Goal: Transaction & Acquisition: Download file/media

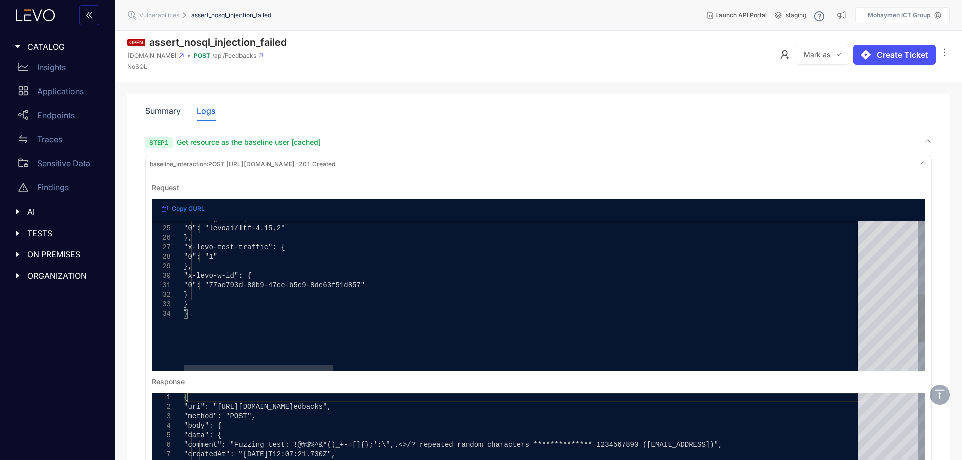
scroll to position [300, 0]
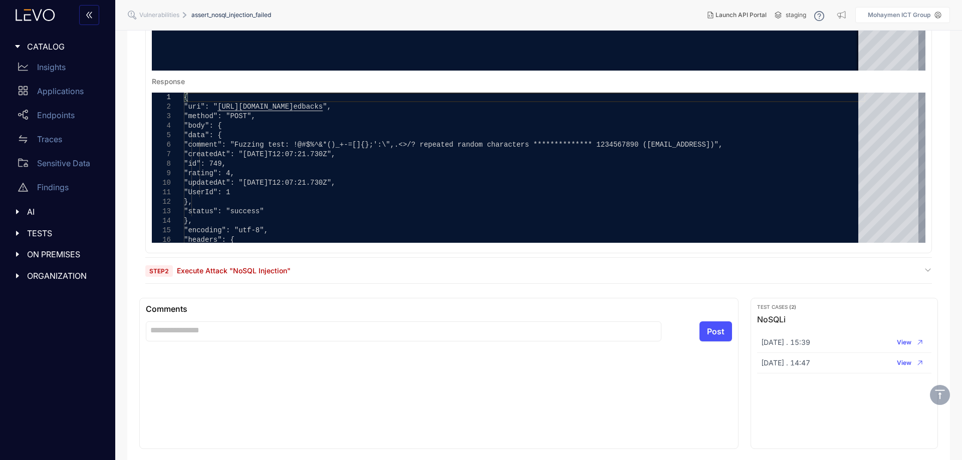
click at [257, 269] on span "Execute Attack "NoSQL Injection"" at bounding box center [234, 270] width 114 height 9
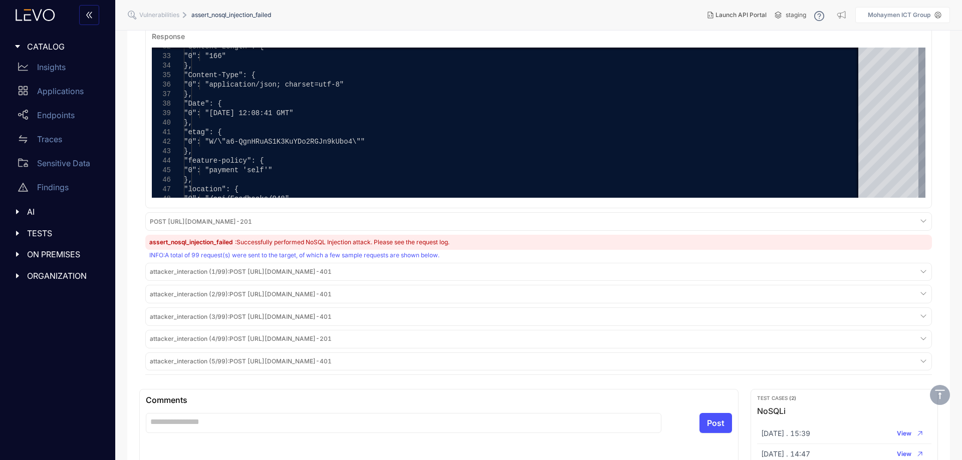
scroll to position [851, 0]
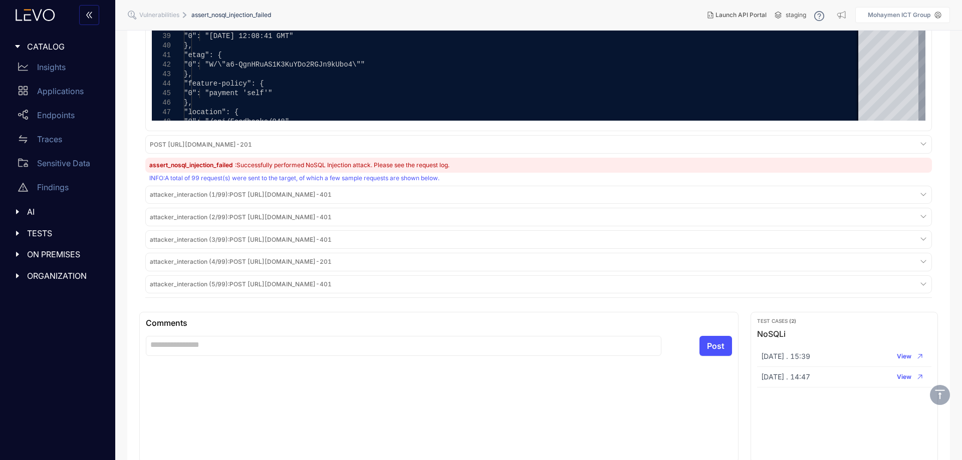
click at [332, 260] on span "attacker_interaction (4/99) : POST https://juice-shop-spec-building.levoai.app/…" at bounding box center [241, 261] width 182 height 7
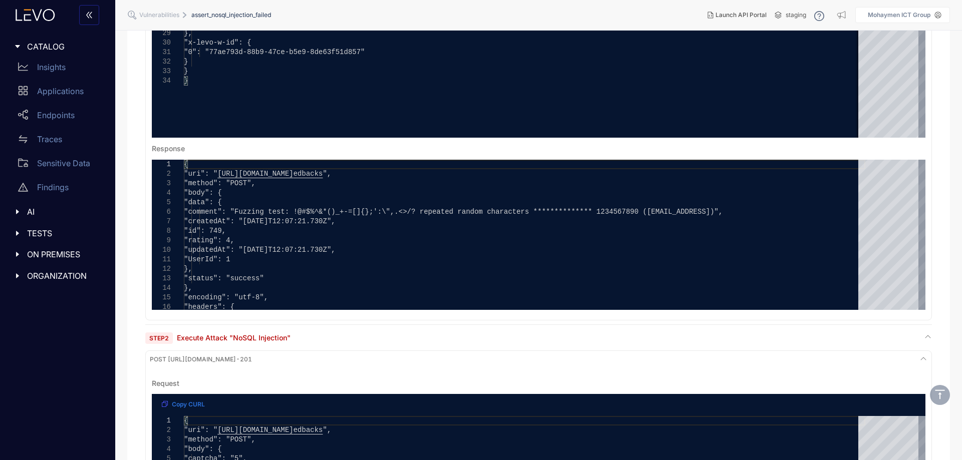
scroll to position [0, 0]
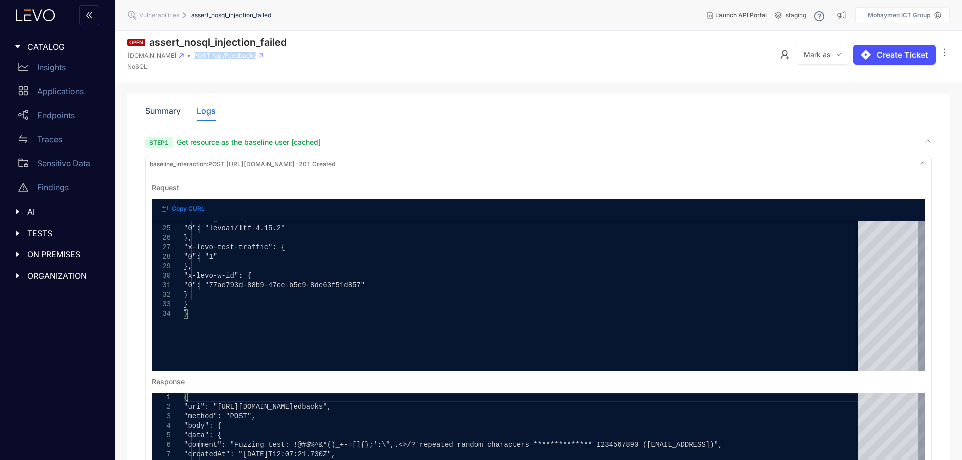
drag, startPoint x: 336, startPoint y: 56, endPoint x: 251, endPoint y: 57, distance: 85.2
click at [251, 57] on header "Open assert_nosql_injection_failed juice-shop-spec-building.levoai.app POST /ap…" at bounding box center [538, 57] width 846 height 52
copy div "POST /api/Feedbacks"
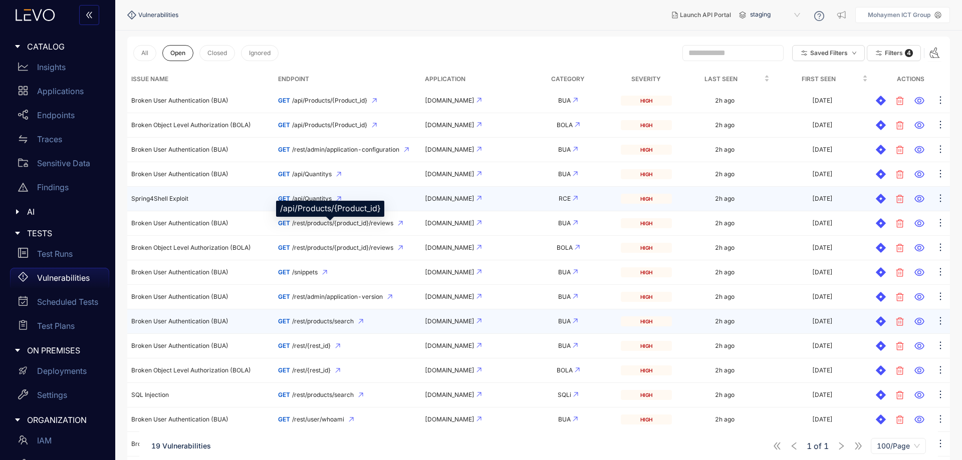
scroll to position [200, 0]
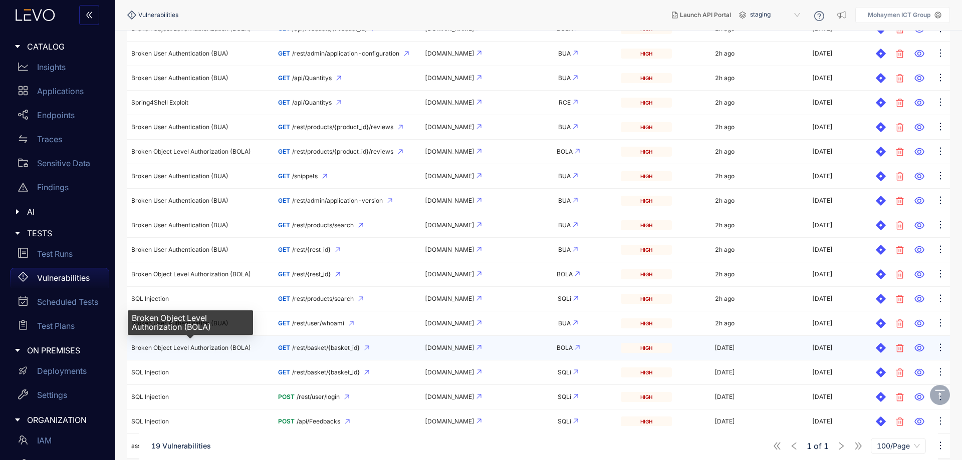
click at [194, 349] on span "Broken Object Level Authorization (BOLA)" at bounding box center [191, 348] width 120 height 8
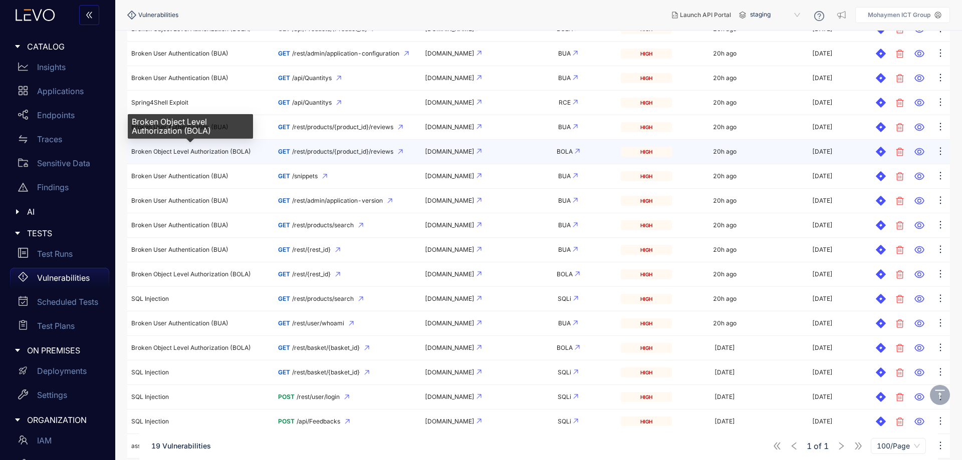
click at [245, 150] on span "Broken Object Level Authorization (BOLA)" at bounding box center [191, 152] width 120 height 8
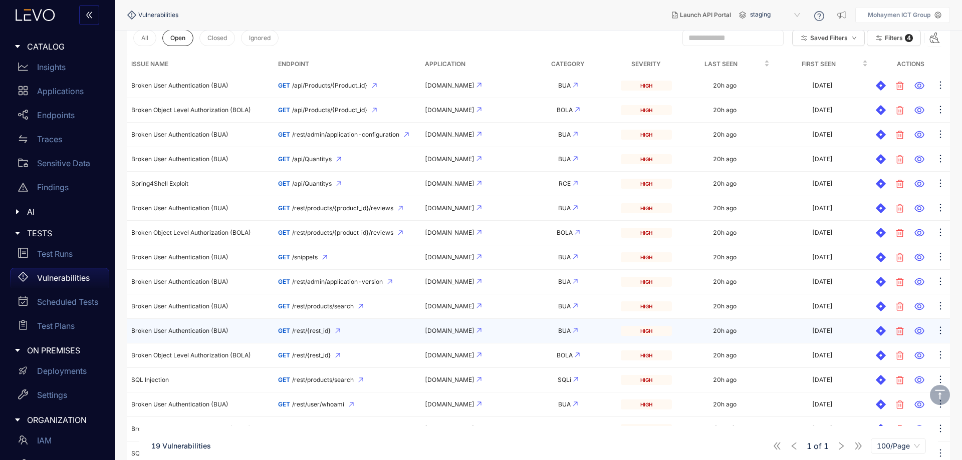
scroll to position [0, 0]
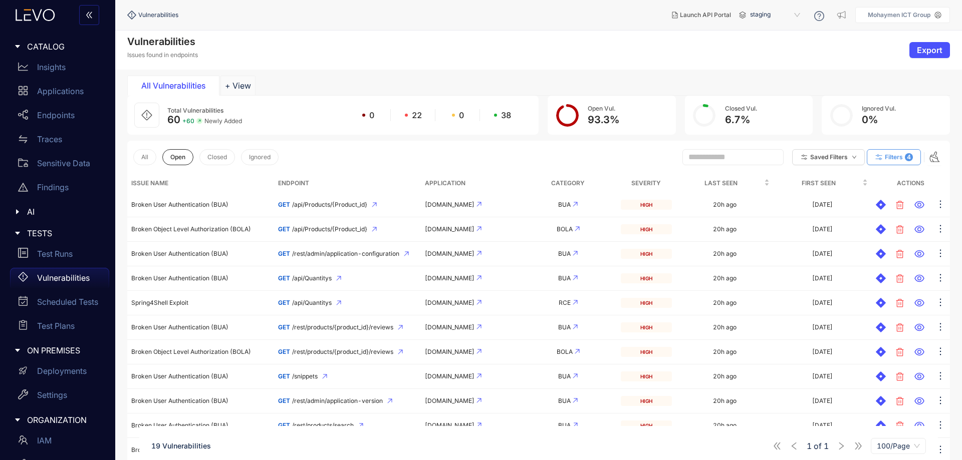
click at [905, 155] on span "4" at bounding box center [909, 157] width 8 height 8
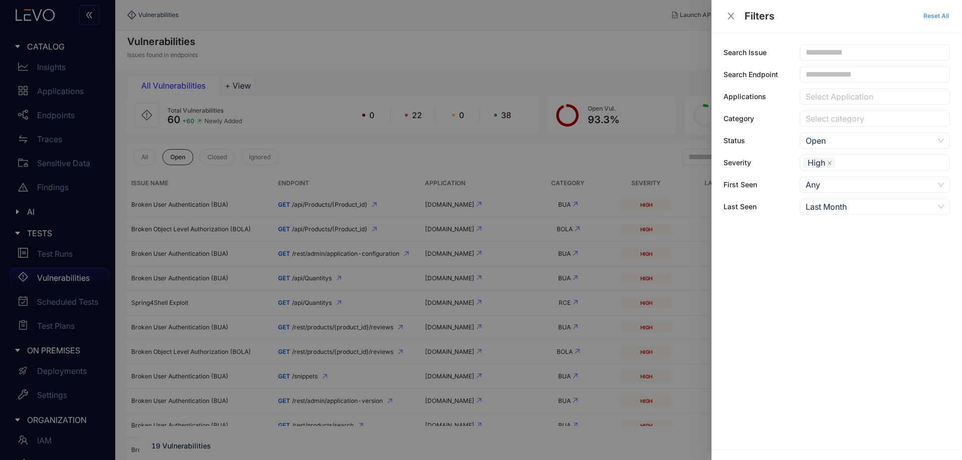
click at [945, 17] on span "Reset All" at bounding box center [936, 16] width 26 height 7
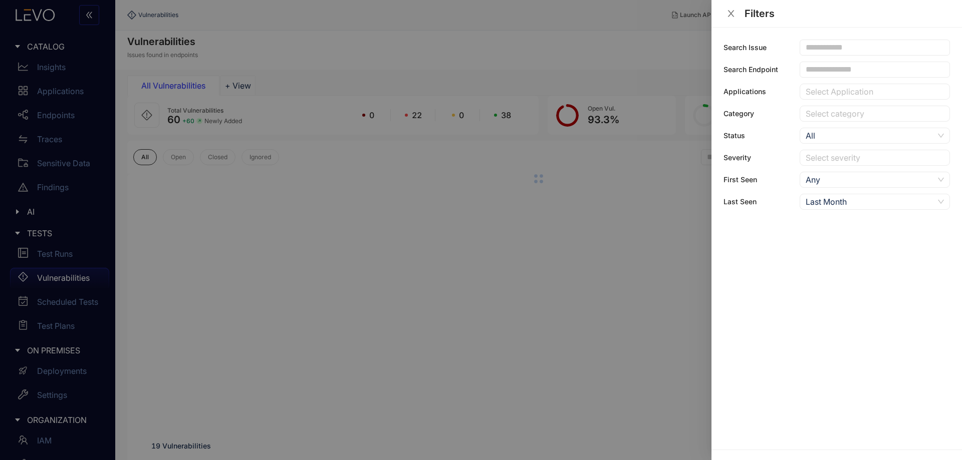
click at [427, 148] on div at bounding box center [481, 230] width 962 height 460
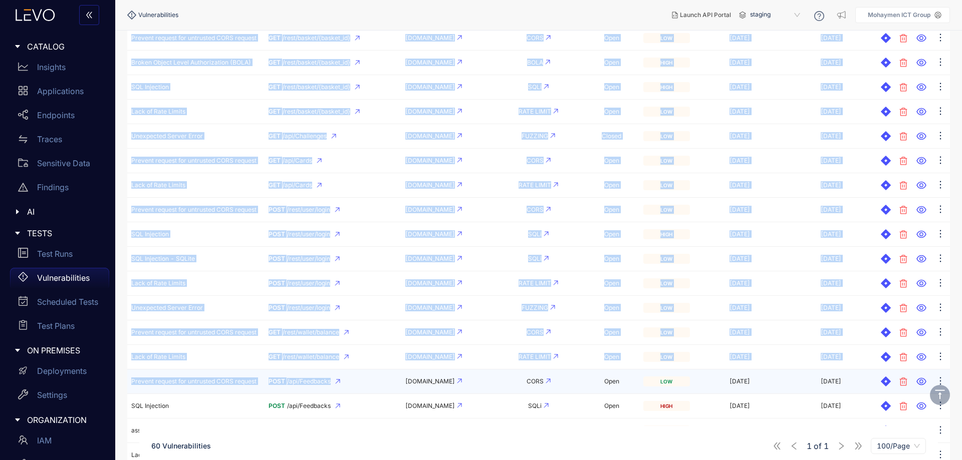
scroll to position [1245, 0]
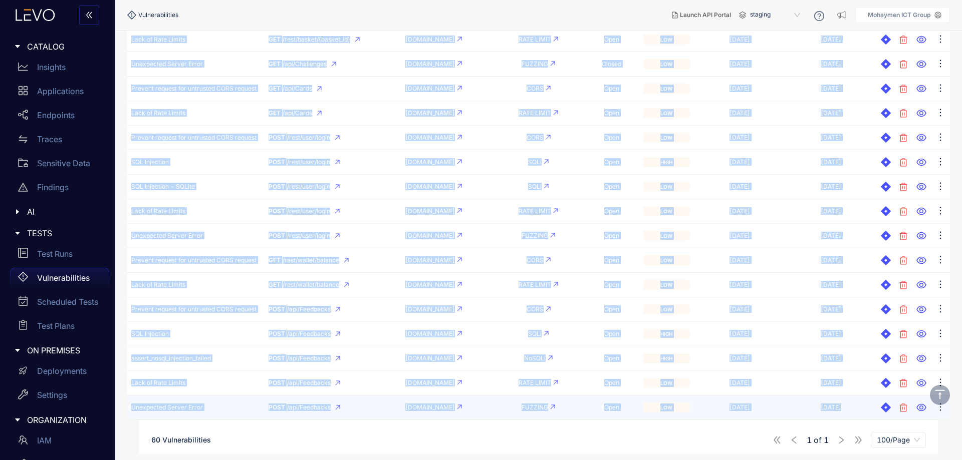
drag, startPoint x: 117, startPoint y: 101, endPoint x: 862, endPoint y: 413, distance: 807.9
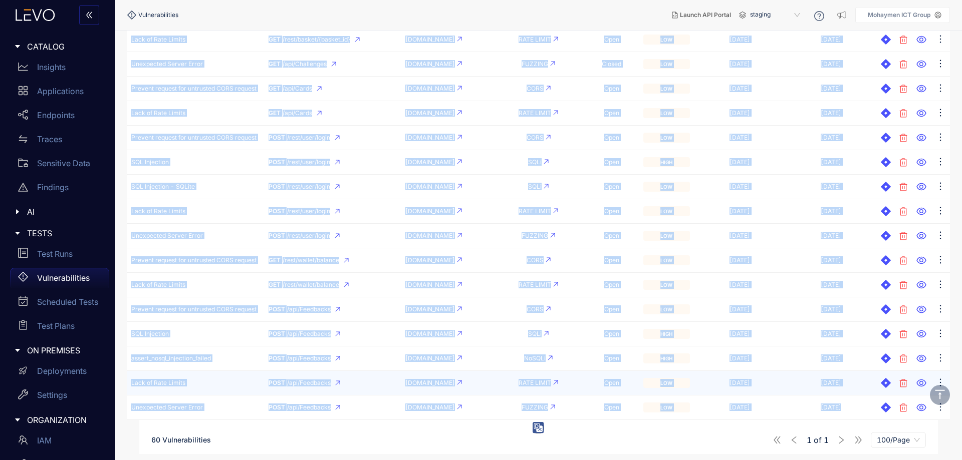
copy table "Issue Name Endpoint Application Category Status Severity Last Seen First Seen A…"
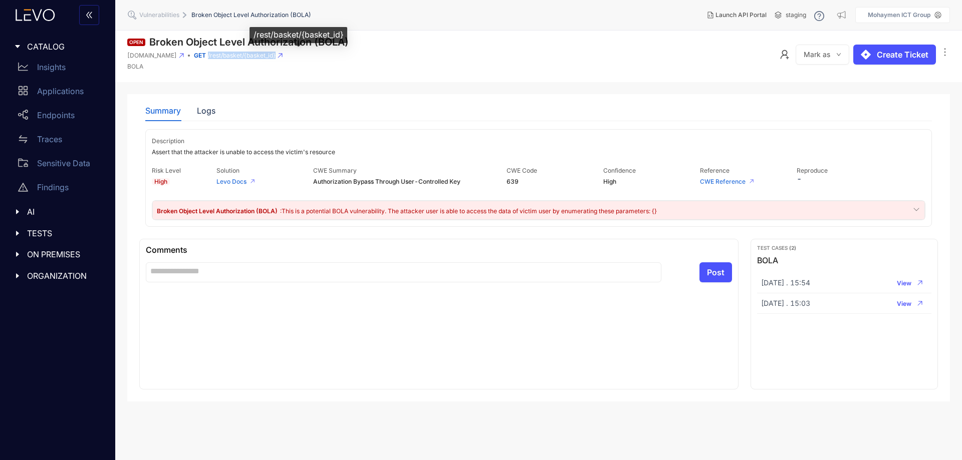
drag, startPoint x: 372, startPoint y: 53, endPoint x: 265, endPoint y: 58, distance: 106.8
click at [265, 58] on header "Open Broken Object Level Authorization (BOLA) juice-shop-spec-building.levoai.a…" at bounding box center [538, 57] width 846 height 52
copy span "/rest/basket/{basket_id}"
drag, startPoint x: 311, startPoint y: 40, endPoint x: 151, endPoint y: 43, distance: 159.8
click at [151, 43] on h1 "Broken Object Level Authorization (BOLA)" at bounding box center [248, 43] width 199 height 12
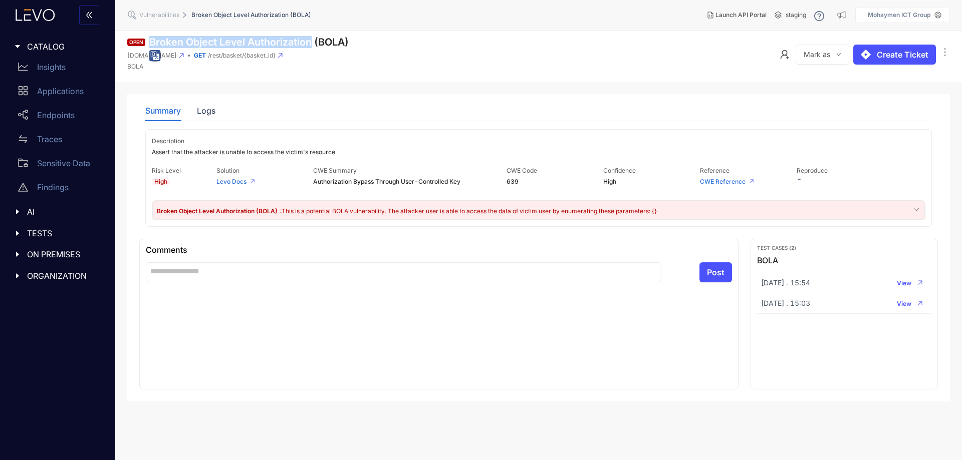
copy h1 "Broken Object Level Authorization"
click at [208, 110] on div "Logs" at bounding box center [206, 110] width 19 height 9
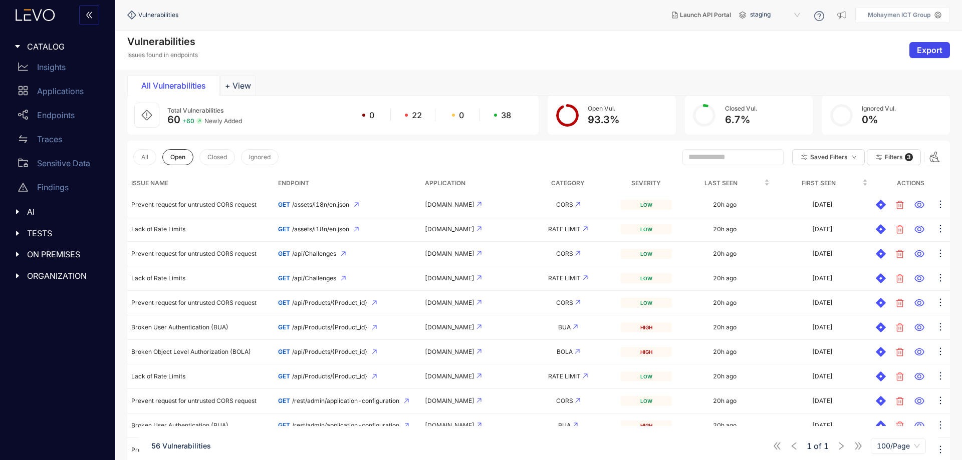
click at [925, 49] on span "Export" at bounding box center [930, 50] width 26 height 9
click at [928, 47] on span "Export" at bounding box center [930, 50] width 26 height 9
click at [899, 86] on span "Export as CSV" at bounding box center [916, 86] width 54 height 11
